Goal: Information Seeking & Learning: Learn about a topic

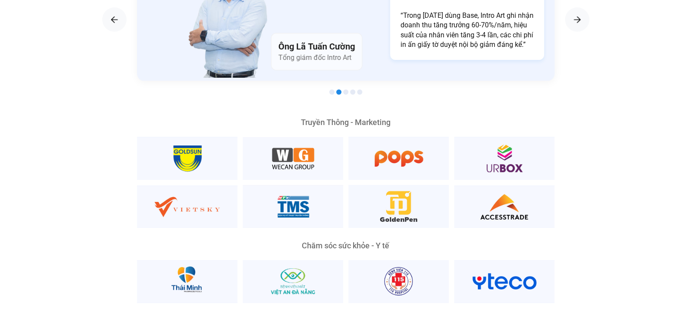
scroll to position [1652, 0]
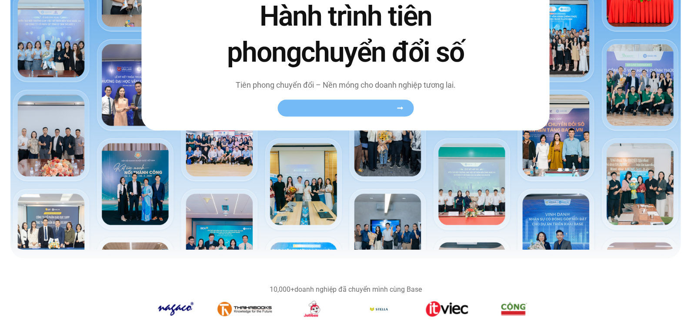
click at [345, 102] on link "Xem toàn bộ câu chuyện khách hàng" at bounding box center [345, 108] width 136 height 17
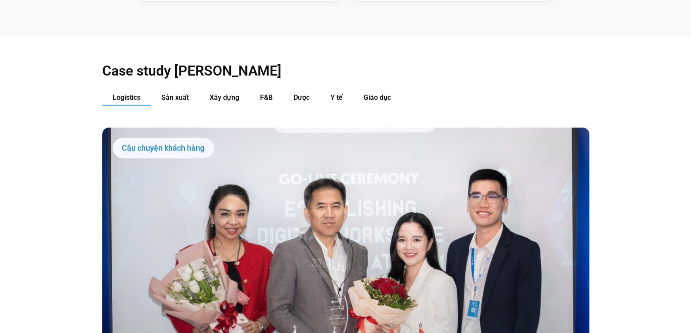
scroll to position [913, 0]
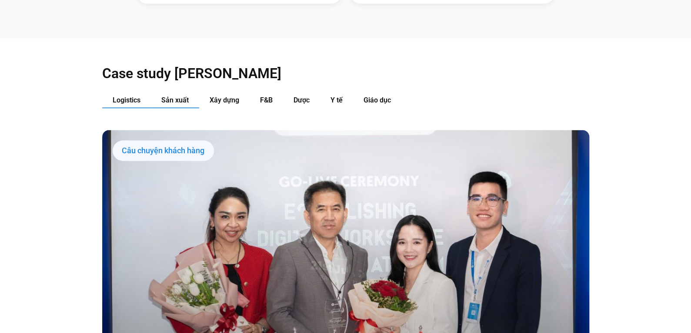
click at [180, 96] on span "Sản xuất" at bounding box center [174, 100] width 27 height 8
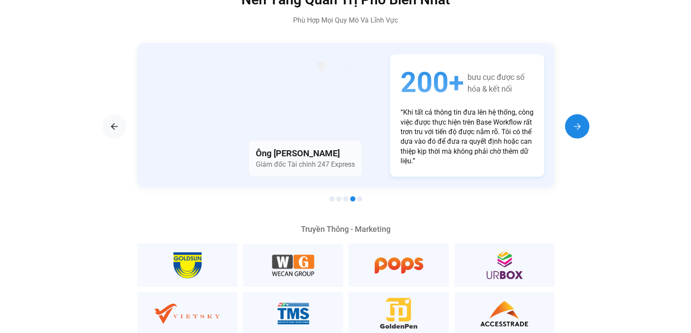
scroll to position [1522, 0]
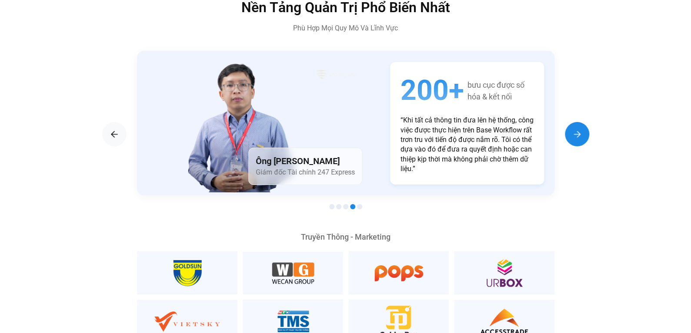
click at [573, 129] on img "Next slide" at bounding box center [577, 134] width 10 height 10
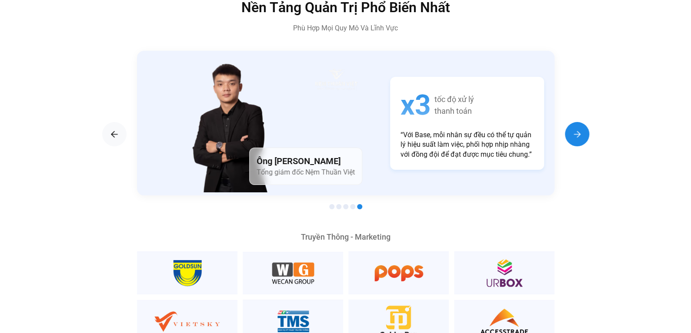
click at [573, 129] on img "Next slide" at bounding box center [577, 134] width 10 height 10
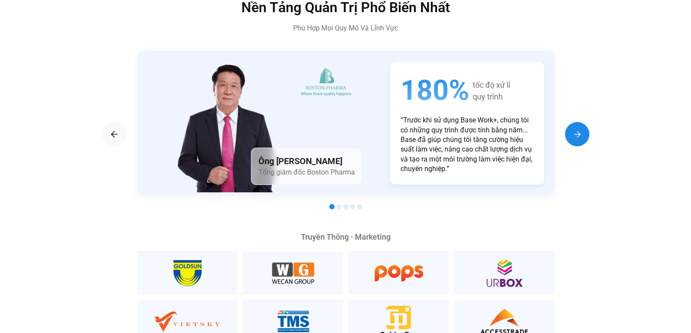
click at [573, 129] on img "Next slide" at bounding box center [577, 134] width 10 height 10
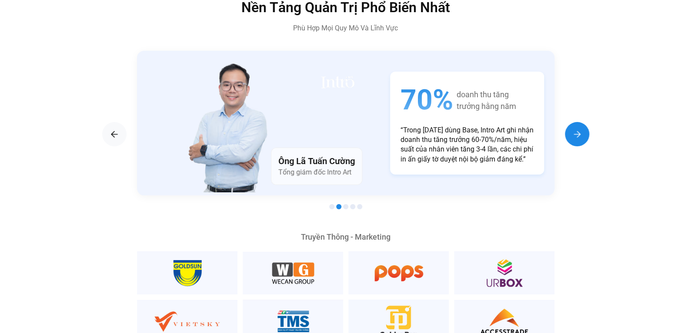
click at [573, 129] on img "Next slide" at bounding box center [577, 134] width 10 height 10
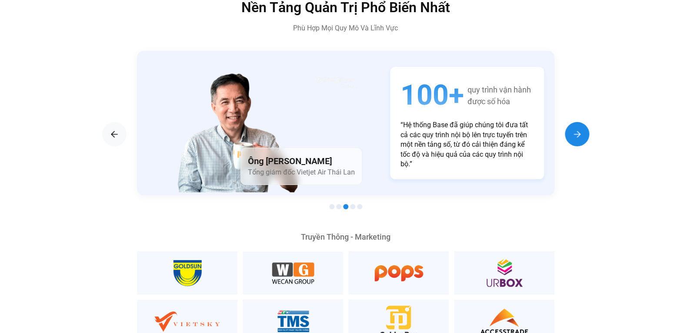
click at [573, 129] on img "Next slide" at bounding box center [577, 134] width 10 height 10
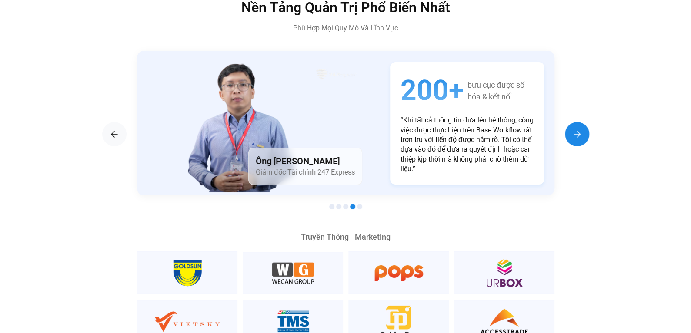
click at [573, 129] on img "Next slide" at bounding box center [577, 134] width 10 height 10
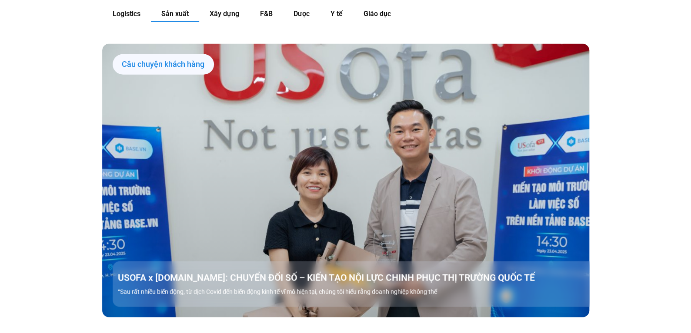
scroll to position [826, 0]
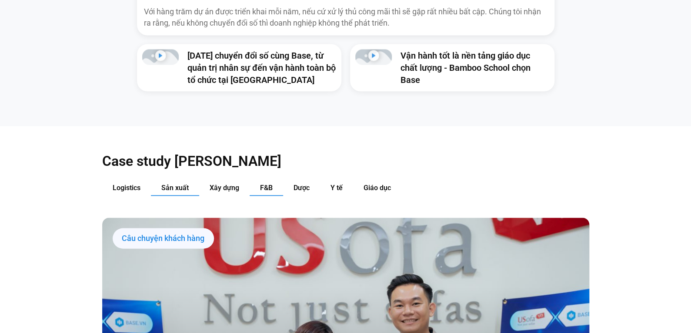
click at [273, 180] on button "F&B" at bounding box center [266, 188] width 33 height 16
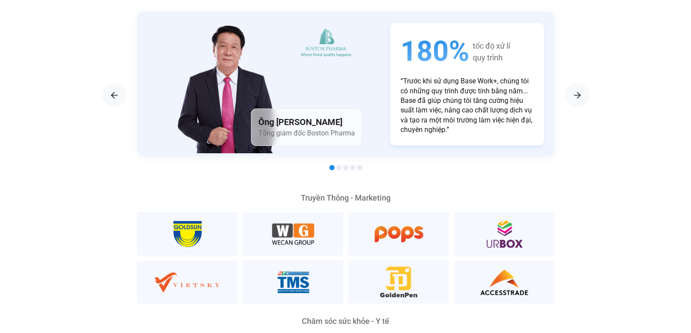
scroll to position [1565, 0]
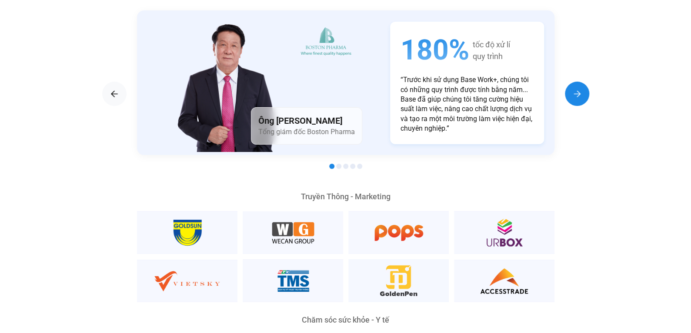
click at [573, 89] on img "Next slide" at bounding box center [577, 94] width 10 height 10
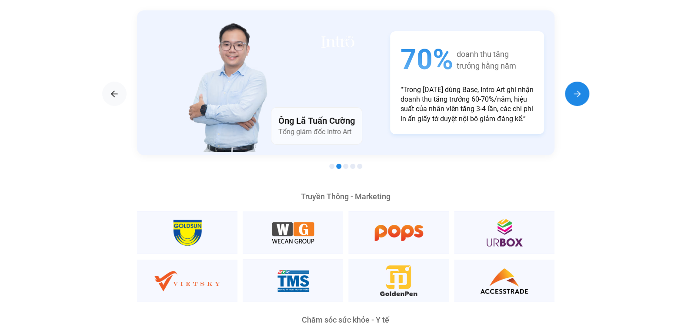
click at [572, 89] on img "Next slide" at bounding box center [577, 94] width 10 height 10
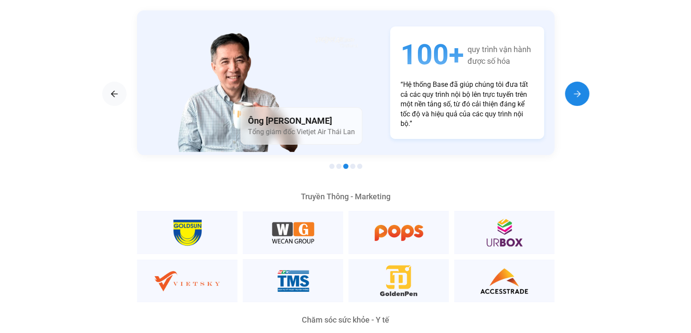
click at [572, 89] on img "Next slide" at bounding box center [577, 94] width 10 height 10
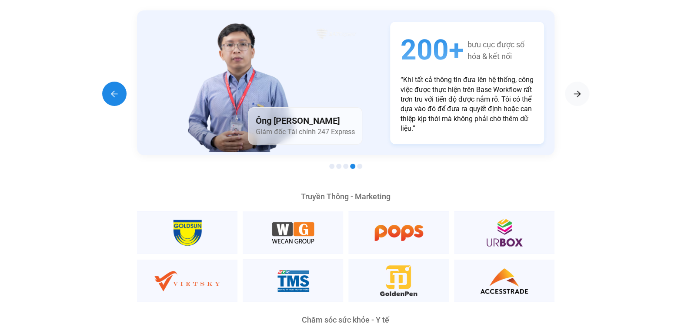
click at [116, 89] on img "Previous slide" at bounding box center [114, 94] width 10 height 10
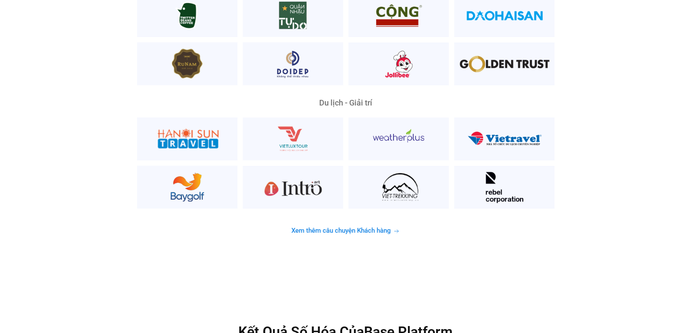
scroll to position [0, 0]
